Goal: Manage account settings

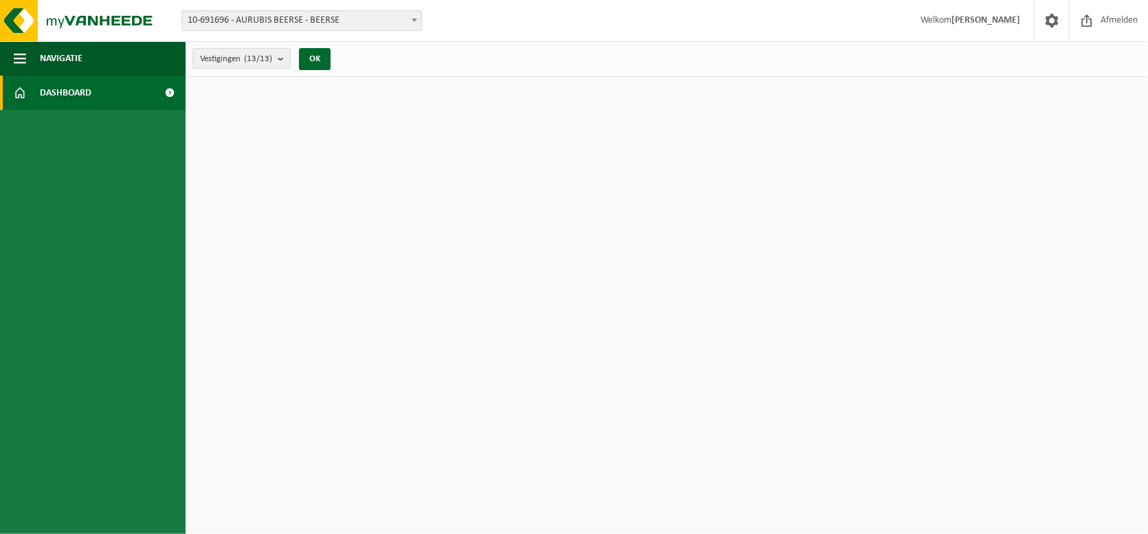
click at [94, 93] on link "Dashboard" at bounding box center [93, 93] width 186 height 34
click at [1052, 25] on span at bounding box center [1051, 20] width 21 height 41
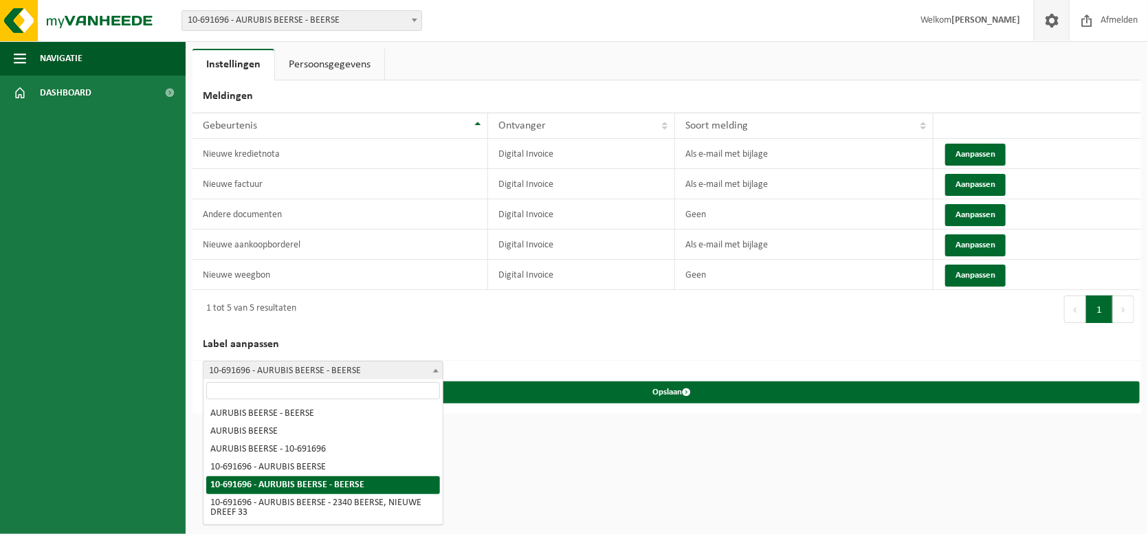
click at [441, 367] on span at bounding box center [436, 371] width 14 height 18
click at [515, 440] on html "Vestiging: 10-691696 - AURUBIS BEERSE - BEERSE 10-976121 - AURUBIS BEERSE - ING…" at bounding box center [574, 267] width 1148 height 534
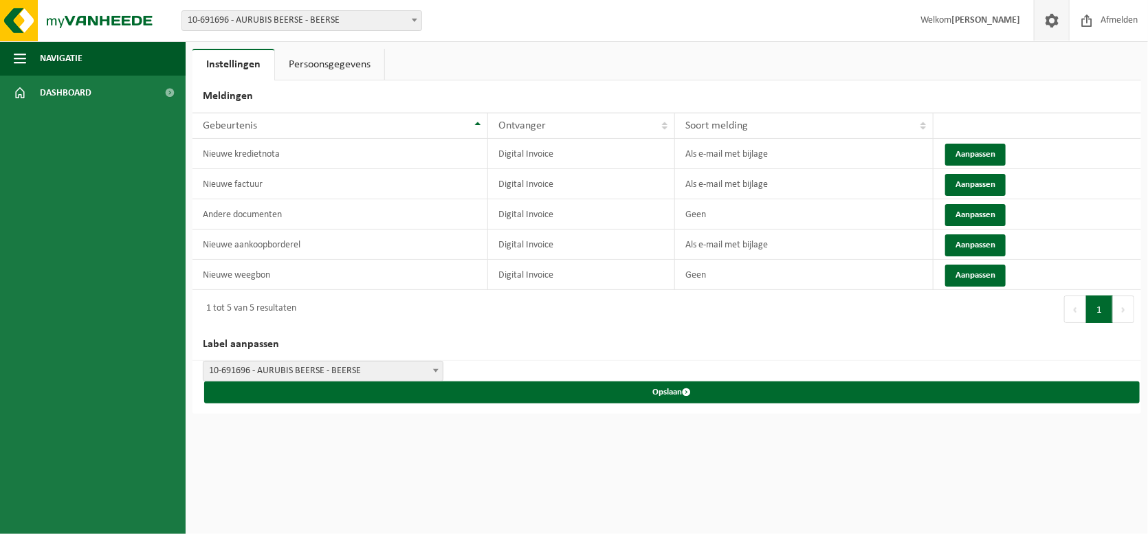
click at [531, 314] on div "1 tot 5 van 5 resultaten" at bounding box center [429, 309] width 474 height 38
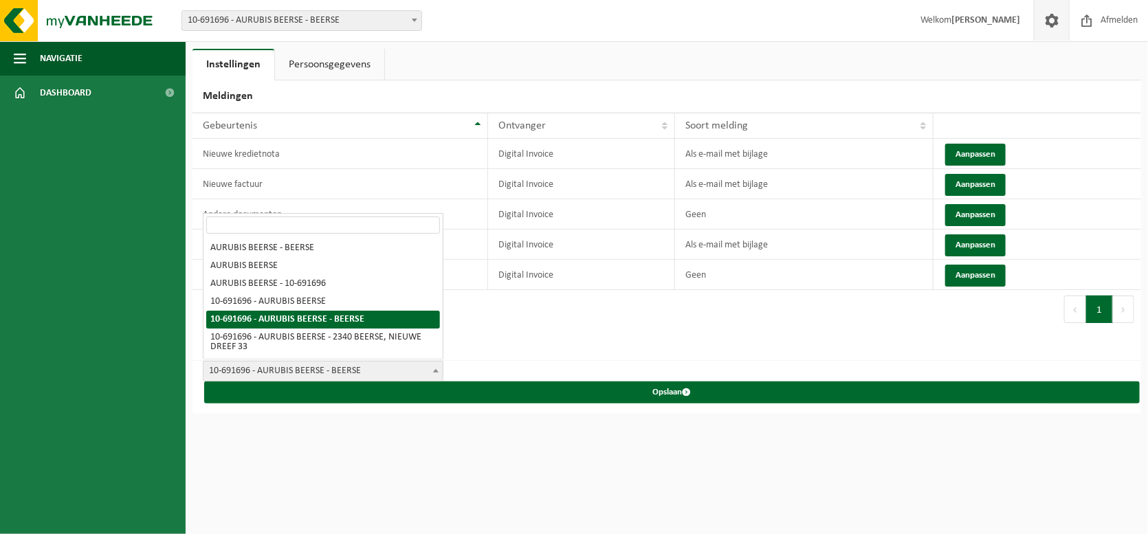
click at [432, 366] on span at bounding box center [436, 371] width 14 height 18
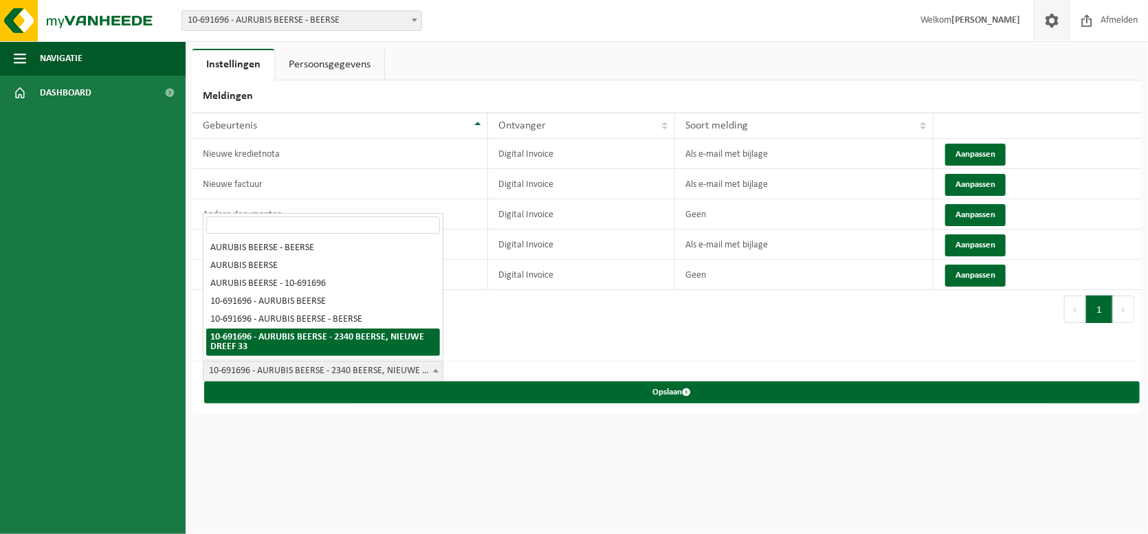
click at [430, 366] on span at bounding box center [436, 371] width 14 height 18
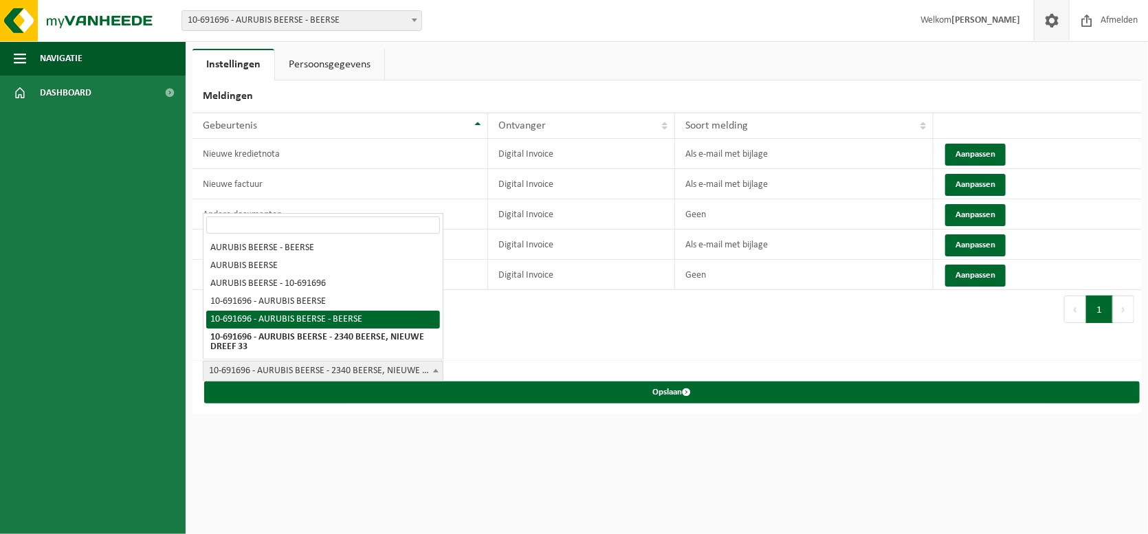
select select "4"
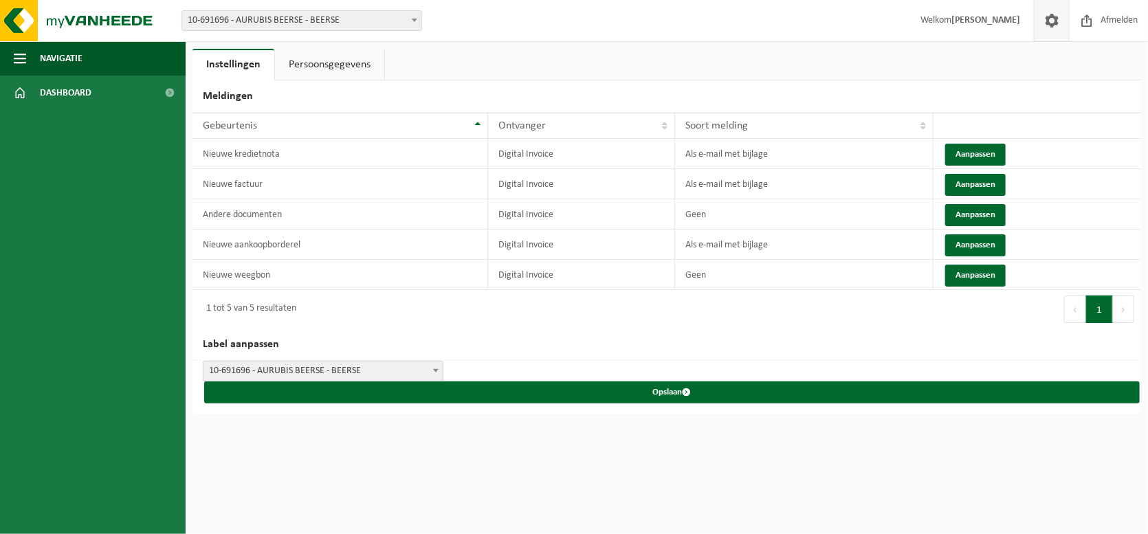
click at [353, 430] on html "Vestiging: 10-691696 - AURUBIS BEERSE - BEERSE 10-976121 - AURUBIS BEERSE - ING…" at bounding box center [574, 267] width 1148 height 534
click at [69, 100] on span "Dashboard" at bounding box center [66, 93] width 52 height 34
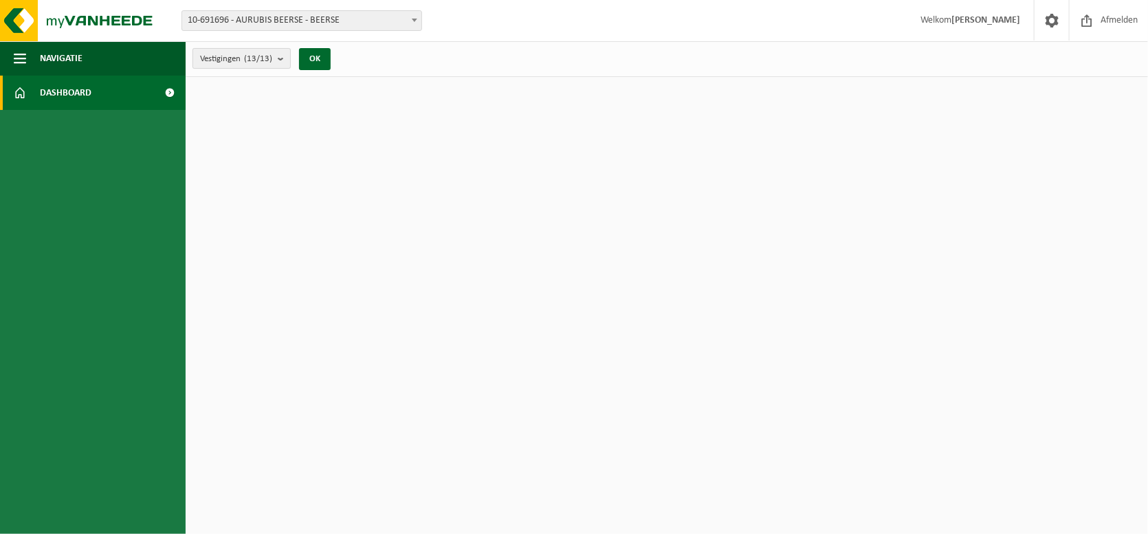
click at [277, 60] on button "Vestigingen (13/13)" at bounding box center [241, 58] width 98 height 21
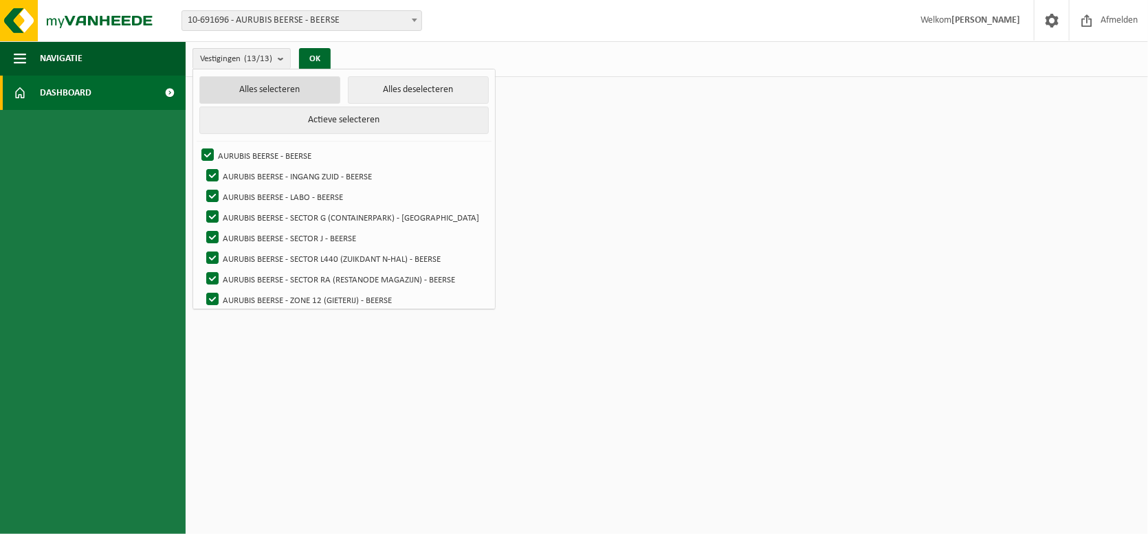
drag, startPoint x: 265, startPoint y: 224, endPoint x: 265, endPoint y: 96, distance: 128.5
click at [265, 96] on button "Alles selecteren" at bounding box center [269, 89] width 140 height 27
click at [555, 272] on html "Vestiging: 10-691696 - AURUBIS BEERSE - BEERSE 10-976121 - AURUBIS BEERSE - ING…" at bounding box center [574, 267] width 1148 height 534
click at [321, 54] on button "OK" at bounding box center [315, 59] width 32 height 22
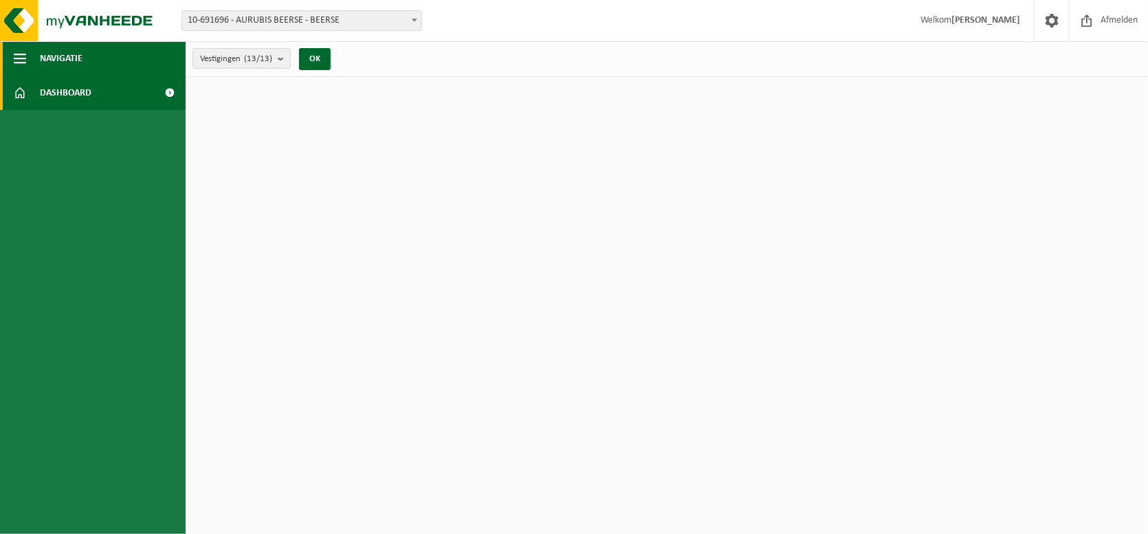
click at [59, 54] on span "Navigatie" at bounding box center [61, 58] width 43 height 34
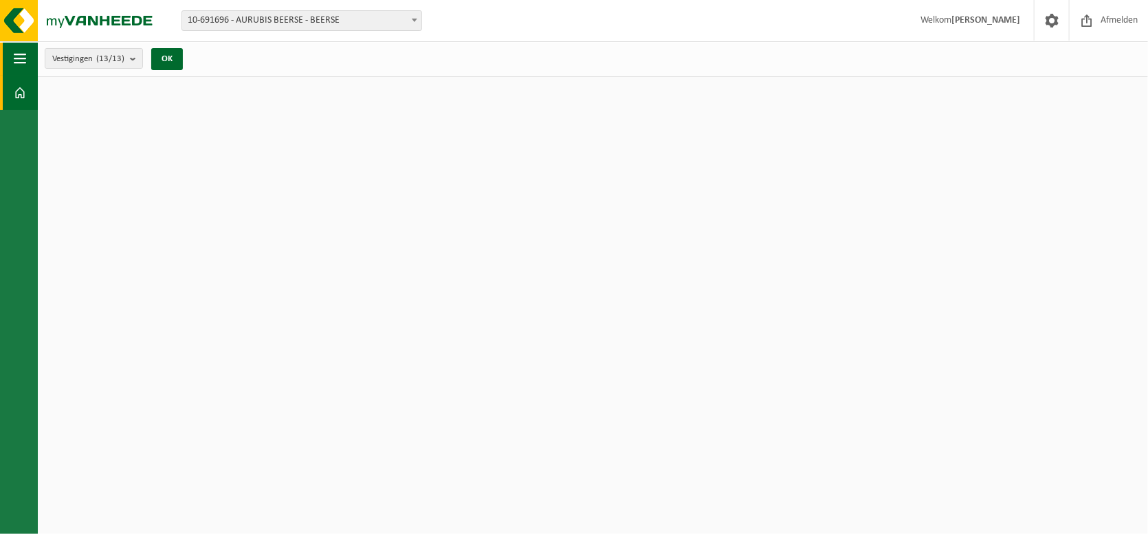
click at [18, 58] on span "button" at bounding box center [20, 58] width 12 height 34
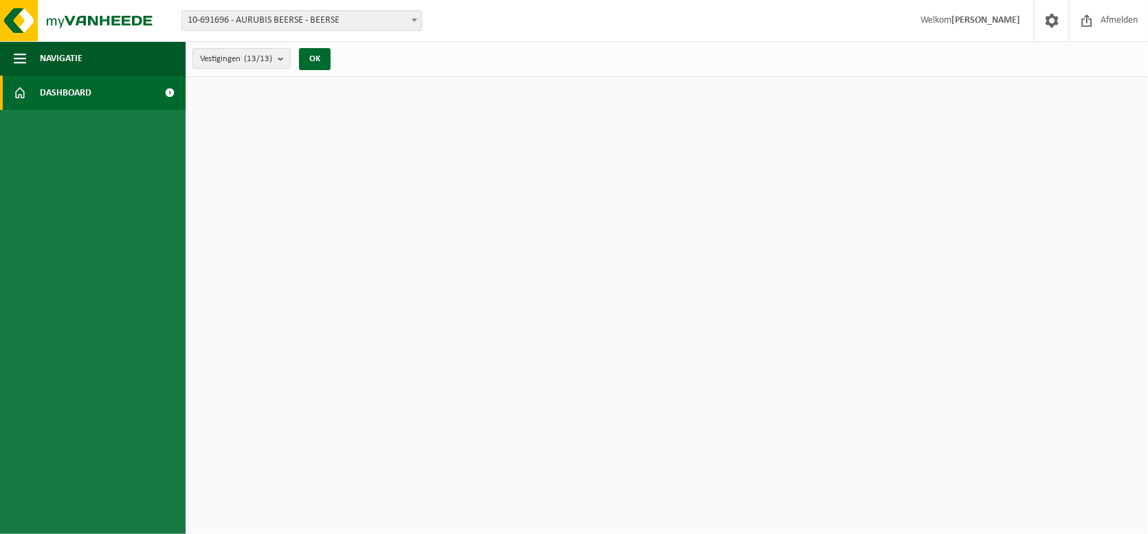
click at [173, 90] on span at bounding box center [170, 93] width 31 height 34
click at [1046, 26] on span at bounding box center [1051, 20] width 21 height 41
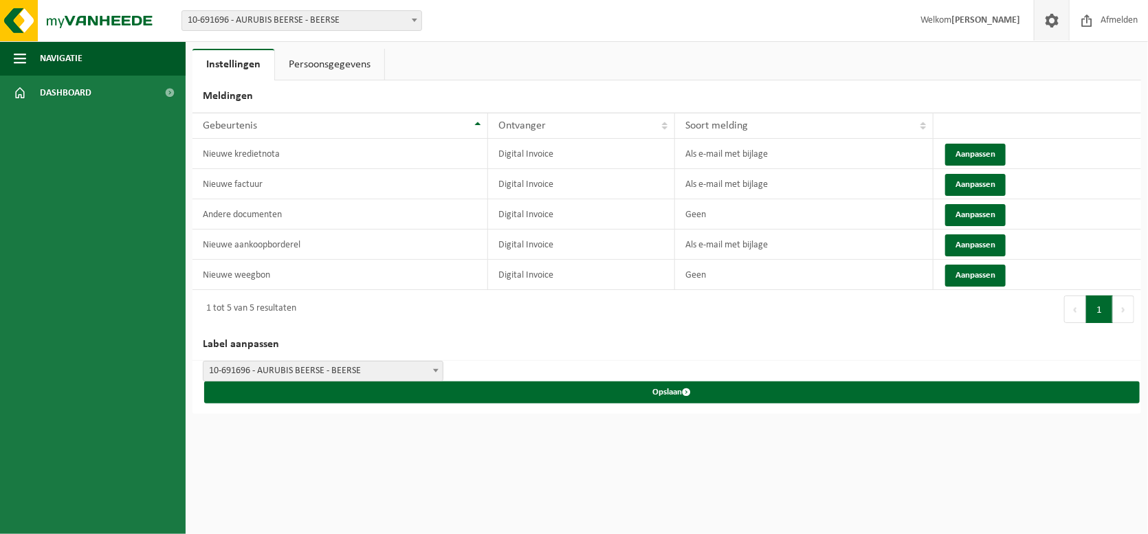
click at [353, 63] on link "Persoonsgegevens" at bounding box center [329, 65] width 109 height 32
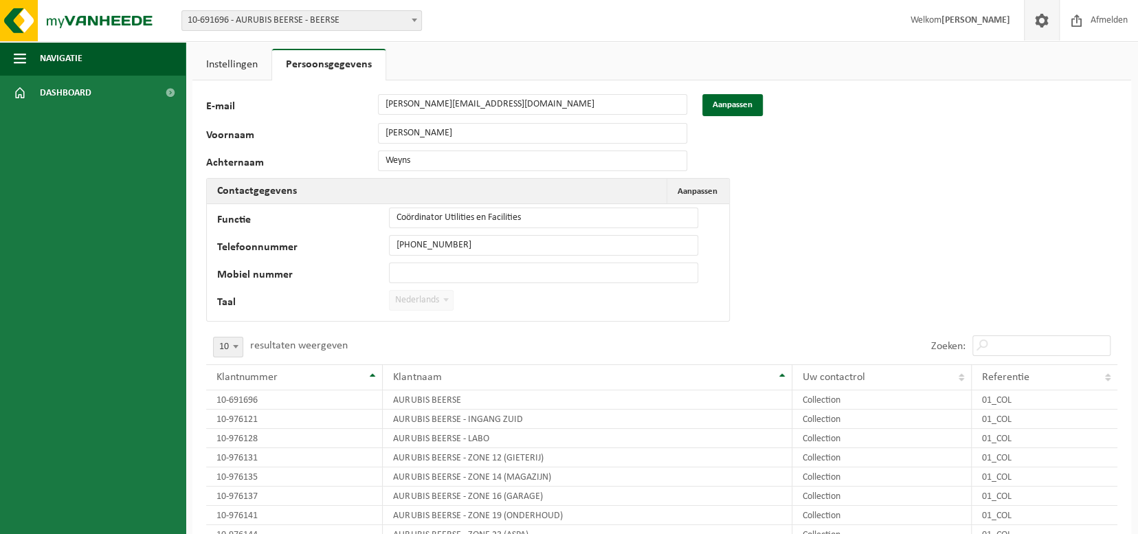
click at [497, 293] on td "Functie Coördinator Utilities en Facilities Telefoonnummer +3214609493 Mobiel n…" at bounding box center [468, 262] width 522 height 117
click at [137, 94] on link "Dashboard" at bounding box center [93, 93] width 186 height 34
